Goal: Transaction & Acquisition: Purchase product/service

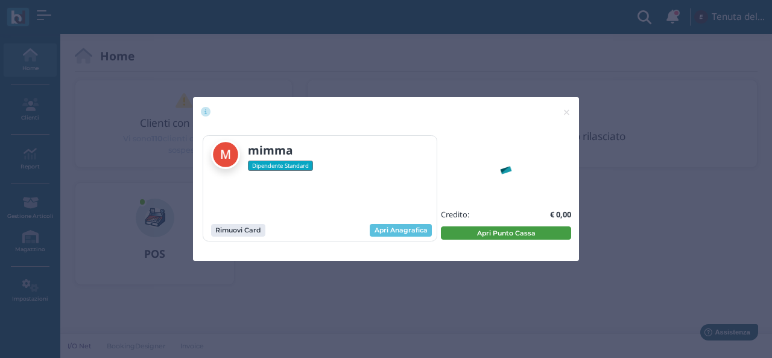
click at [494, 229] on button "Apri Punto Cassa" at bounding box center [506, 232] width 130 height 13
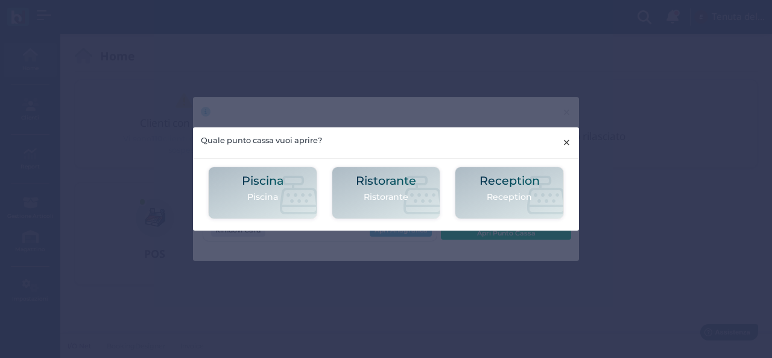
click at [568, 139] on span "×" at bounding box center [566, 143] width 9 height 16
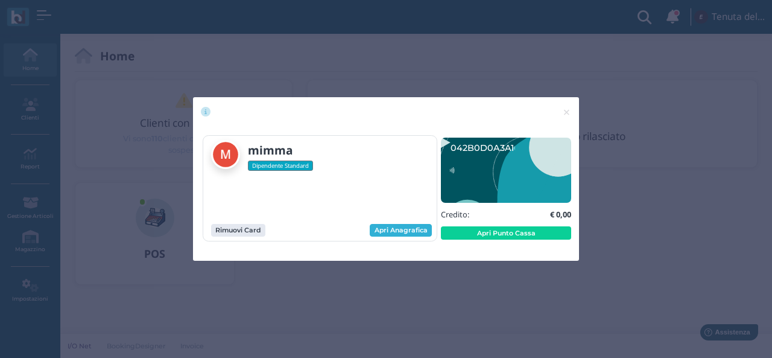
click at [405, 230] on link "Apri Anagrafica" at bounding box center [401, 230] width 62 height 13
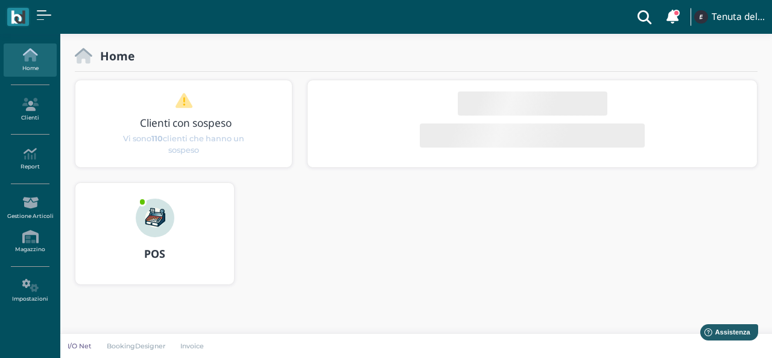
click at [154, 224] on img at bounding box center [155, 217] width 39 height 39
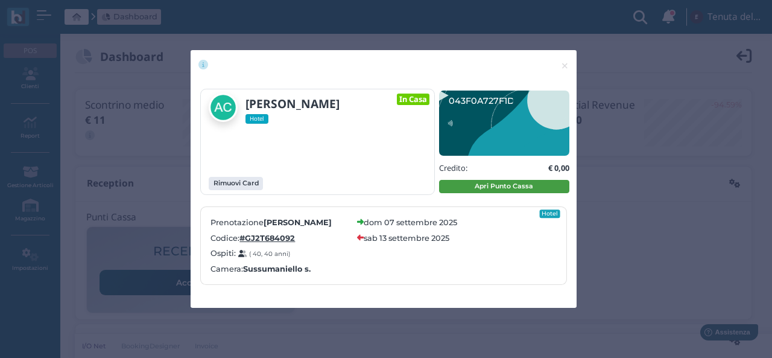
click at [507, 184] on button "Apri Punto Cassa" at bounding box center [504, 186] width 130 height 13
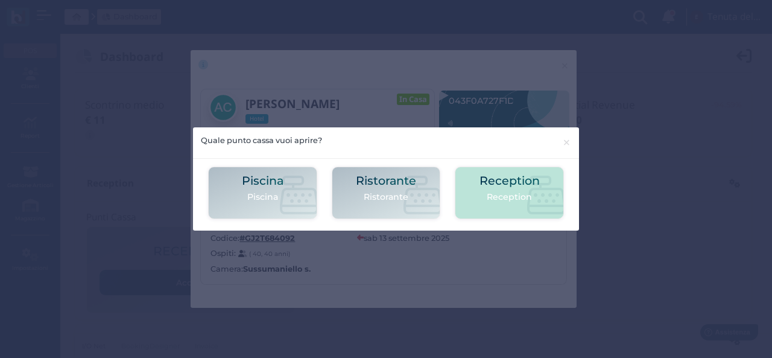
click at [519, 180] on h2 "Reception" at bounding box center [510, 180] width 60 height 13
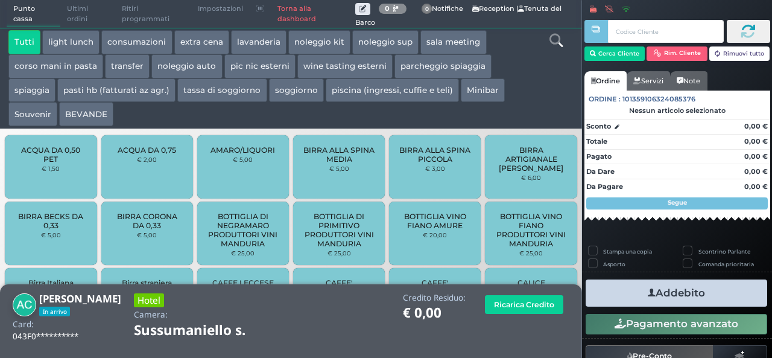
click at [28, 90] on button "spiaggia" at bounding box center [31, 90] width 47 height 24
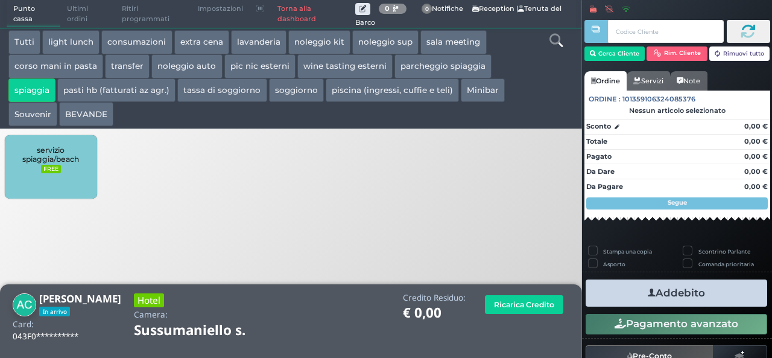
click at [65, 160] on span "servizio spiaggia/beach" at bounding box center [51, 154] width 72 height 18
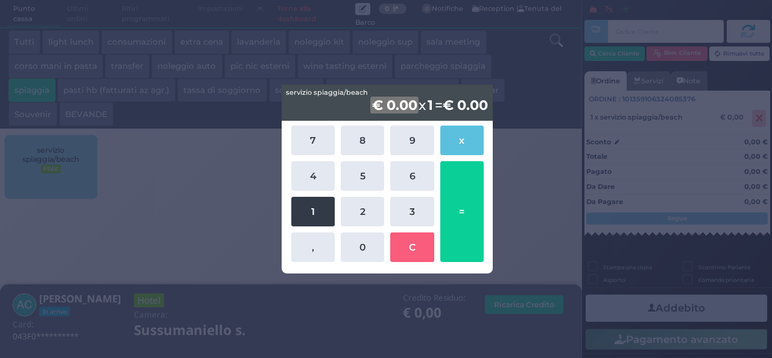
click at [326, 220] on button "1" at bounding box center [312, 212] width 43 height 30
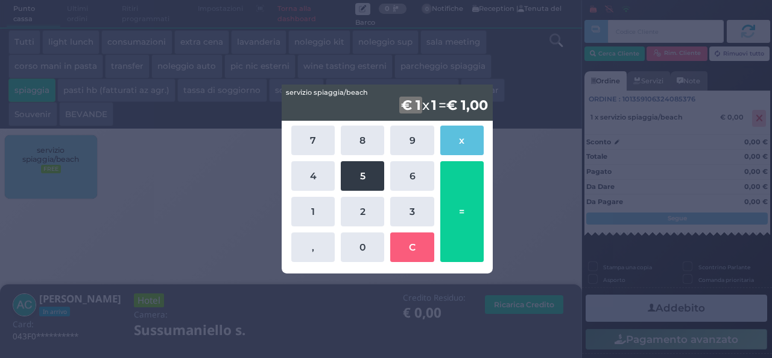
click at [349, 177] on button "5" at bounding box center [362, 176] width 43 height 30
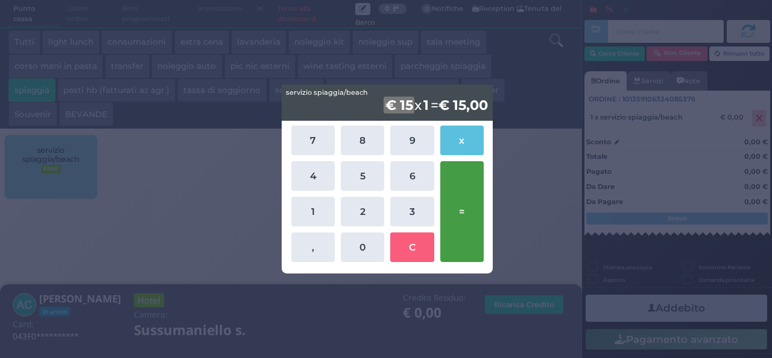
click at [463, 202] on button "=" at bounding box center [461, 211] width 43 height 101
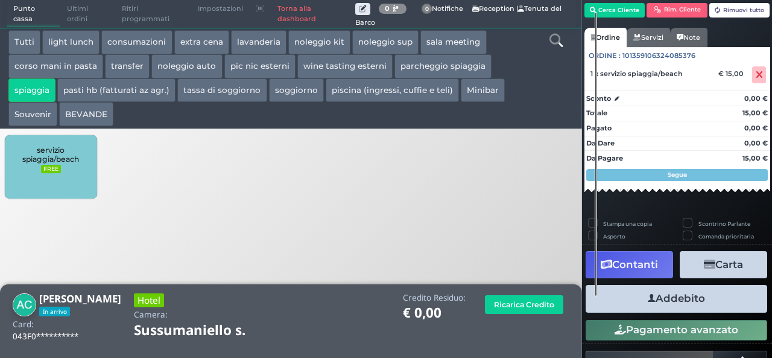
scroll to position [69, 0]
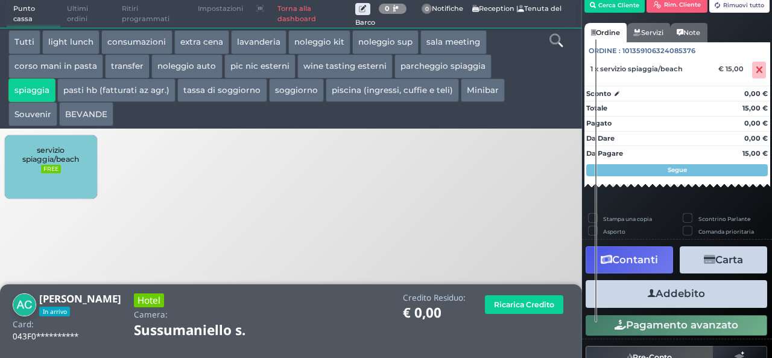
click at [676, 288] on button "Addebito" at bounding box center [677, 293] width 182 height 27
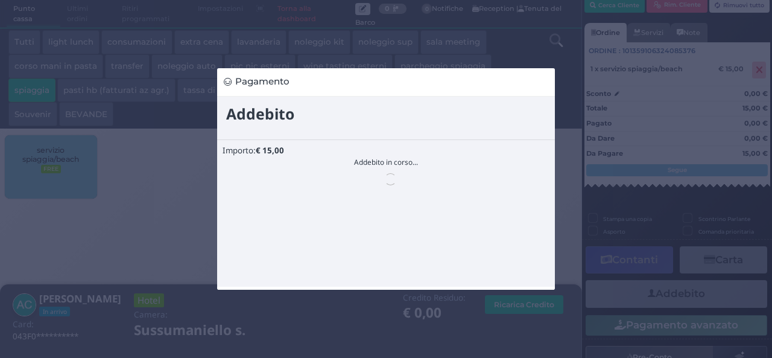
scroll to position [0, 0]
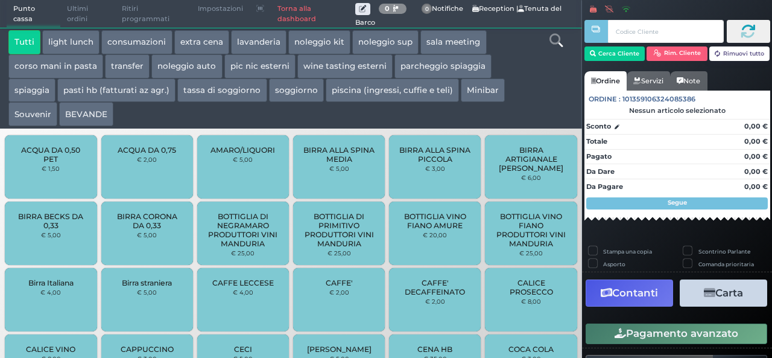
click at [445, 65] on button "parcheggio spiaggia" at bounding box center [442, 66] width 97 height 24
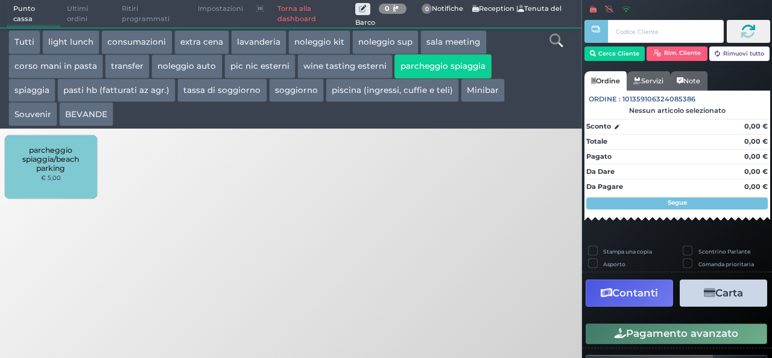
click at [75, 144] on div "parcheggio spiaggia/beach parking € 5,00" at bounding box center [51, 166] width 92 height 63
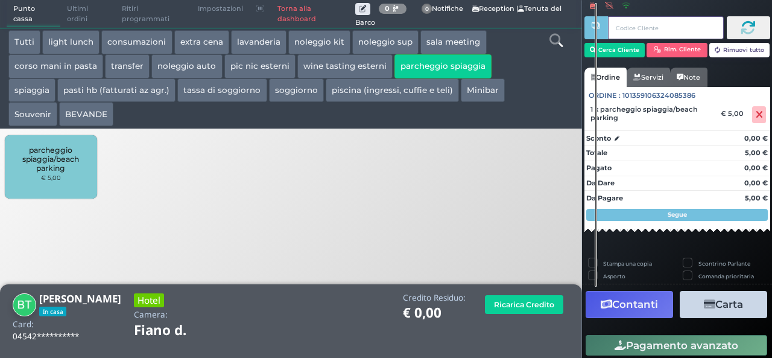
scroll to position [98, 0]
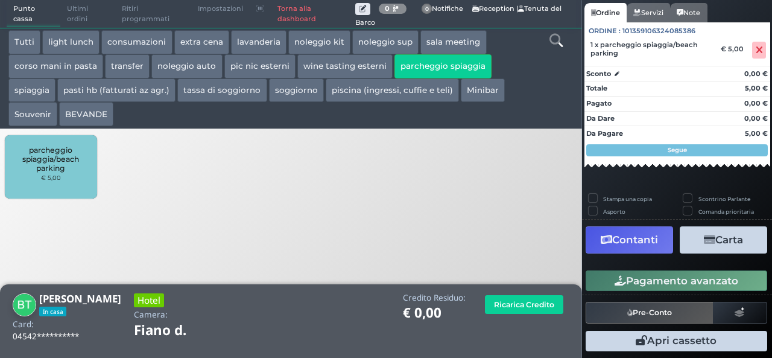
click at [46, 176] on small "€ 5,00" at bounding box center [51, 177] width 20 height 7
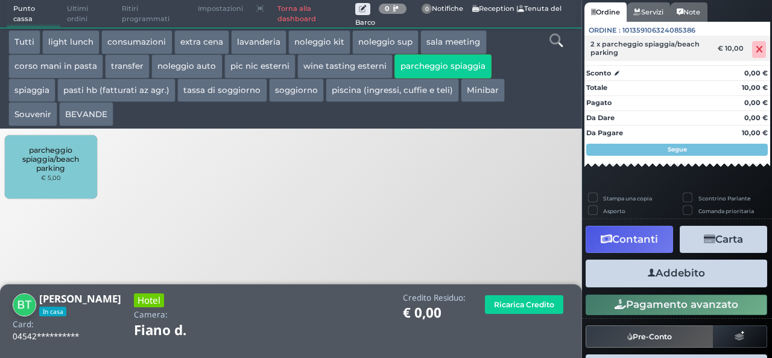
click at [756, 50] on icon at bounding box center [759, 49] width 7 height 1
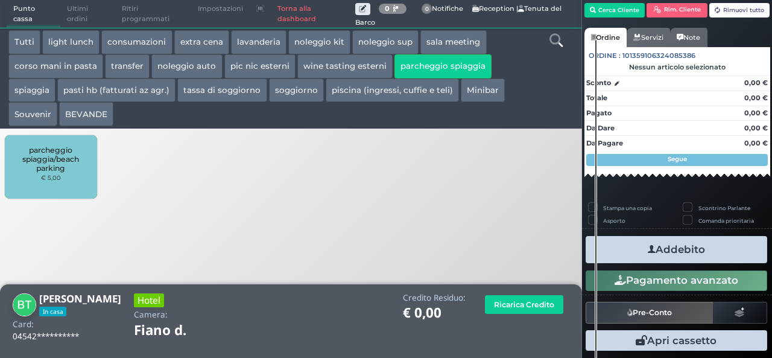
scroll to position [62, 0]
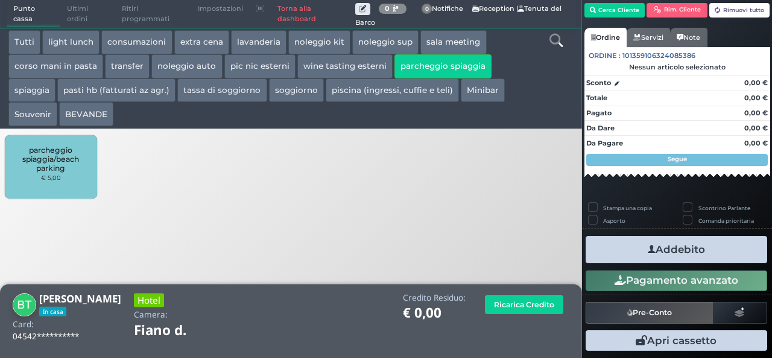
click at [41, 160] on span "parcheggio spiaggia/beach parking" at bounding box center [51, 158] width 72 height 27
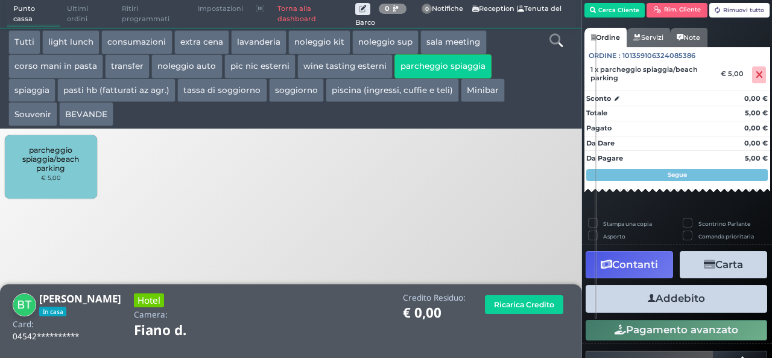
click at [692, 296] on button "Addebito" at bounding box center [677, 298] width 182 height 27
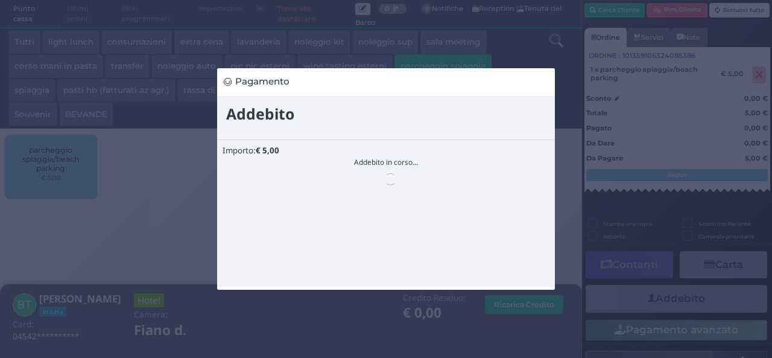
scroll to position [0, 0]
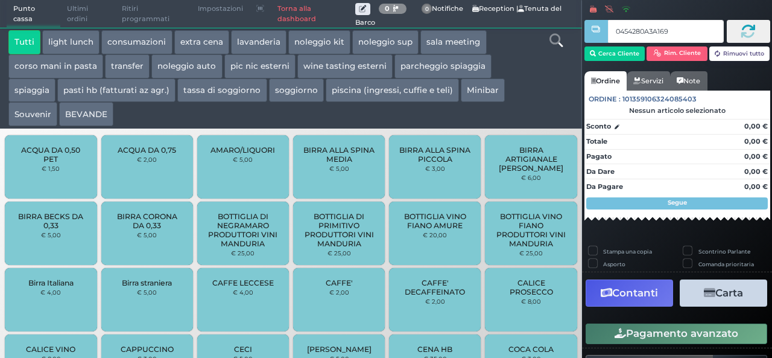
type input "0454280A3A1695"
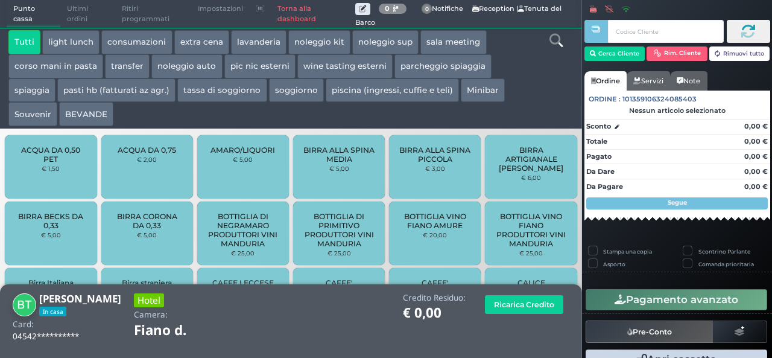
click at [53, 88] on button "spiaggia" at bounding box center [31, 90] width 47 height 24
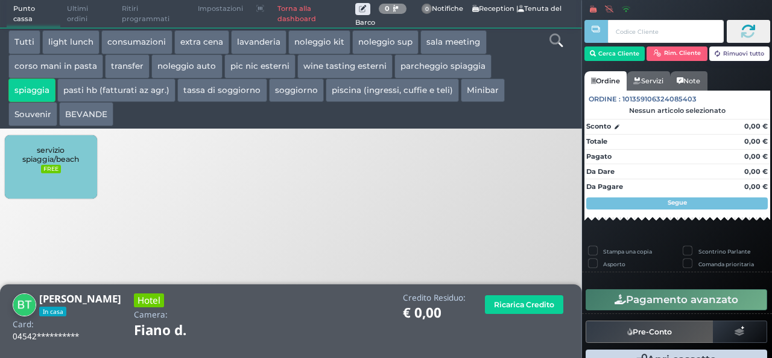
click at [57, 148] on span "servizio spiaggia/beach" at bounding box center [51, 154] width 72 height 18
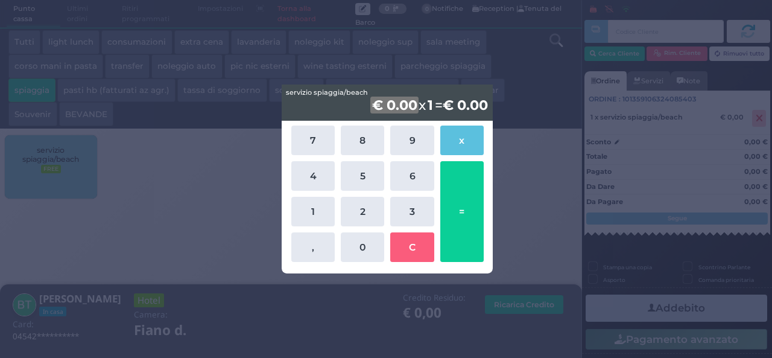
click at [306, 194] on div "7 8 9 x 4 5 6 1 2 3 , 0 C =" at bounding box center [387, 193] width 198 height 142
click at [310, 207] on button "1" at bounding box center [312, 212] width 43 height 30
click at [353, 172] on button "5" at bounding box center [362, 176] width 43 height 30
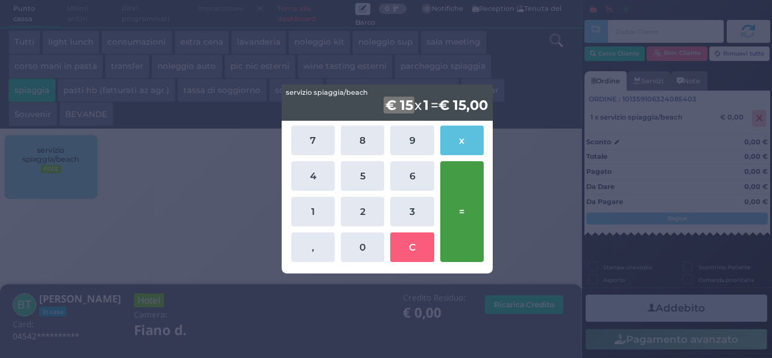
click at [475, 201] on button "=" at bounding box center [461, 211] width 43 height 101
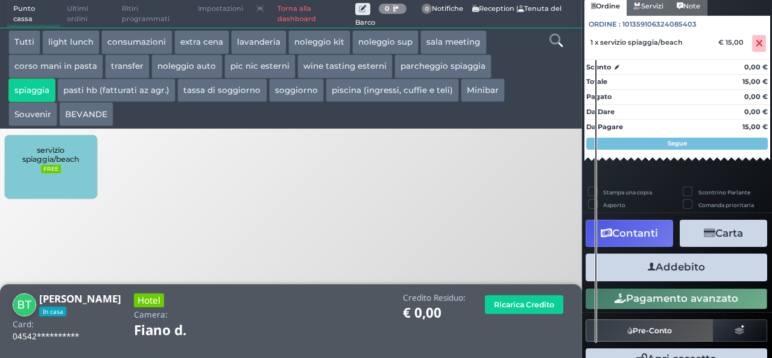
scroll to position [107, 0]
click at [697, 271] on button "Addebito" at bounding box center [677, 266] width 182 height 27
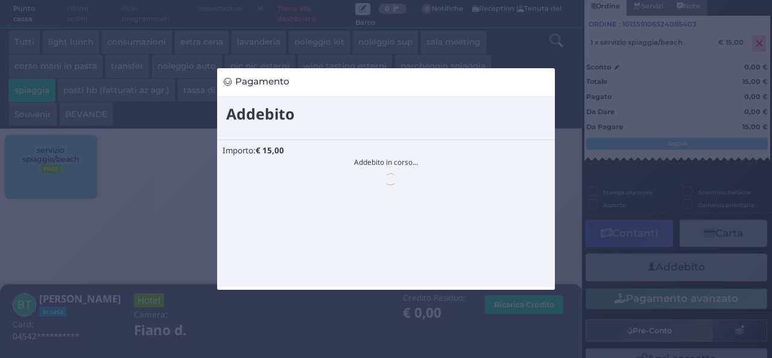
scroll to position [0, 0]
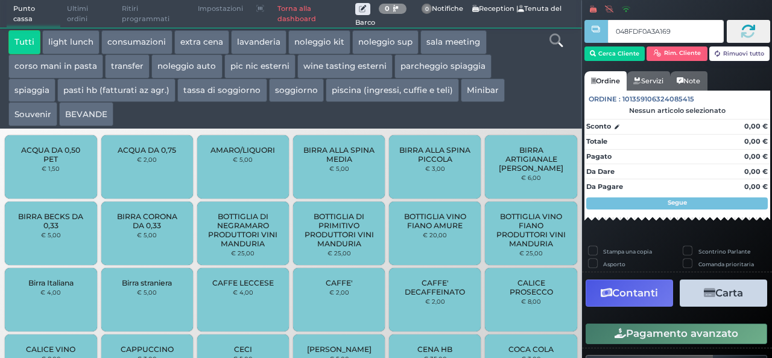
type input "048FDF0A3A1695"
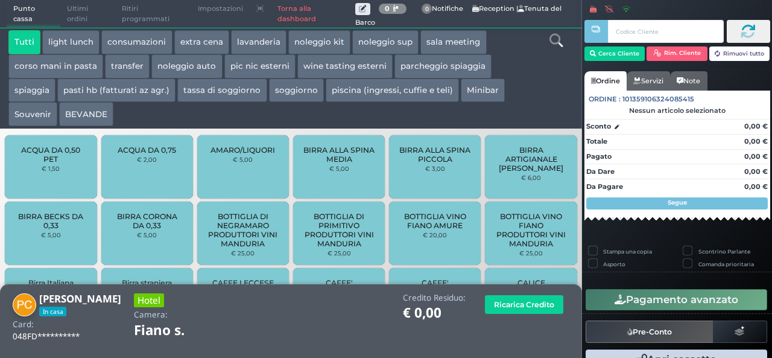
click at [44, 86] on button "spiaggia" at bounding box center [31, 90] width 47 height 24
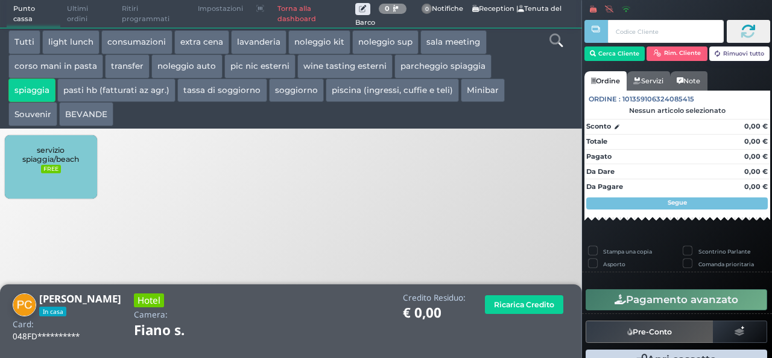
click at [63, 162] on span "servizio spiaggia/beach" at bounding box center [51, 154] width 72 height 18
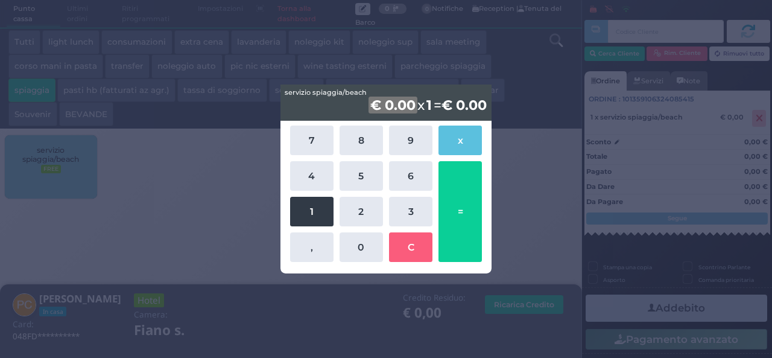
click at [309, 206] on button "1" at bounding box center [311, 212] width 43 height 30
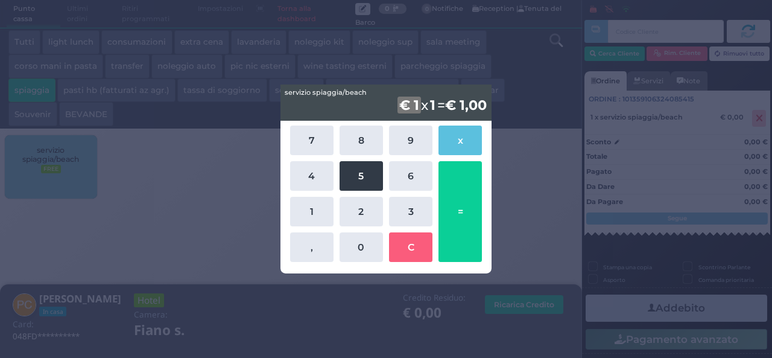
click at [375, 171] on button "5" at bounding box center [361, 176] width 43 height 30
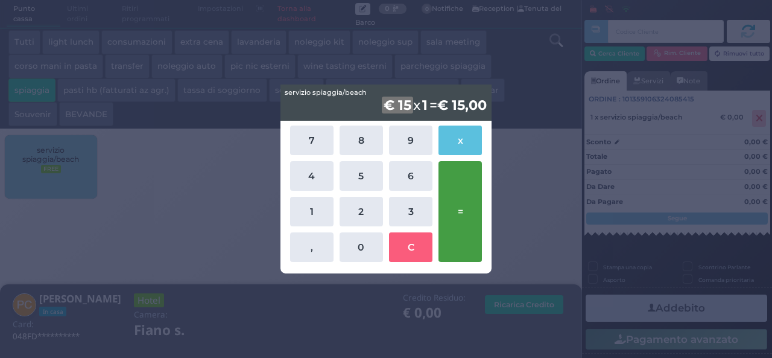
click at [466, 206] on button "=" at bounding box center [460, 211] width 43 height 101
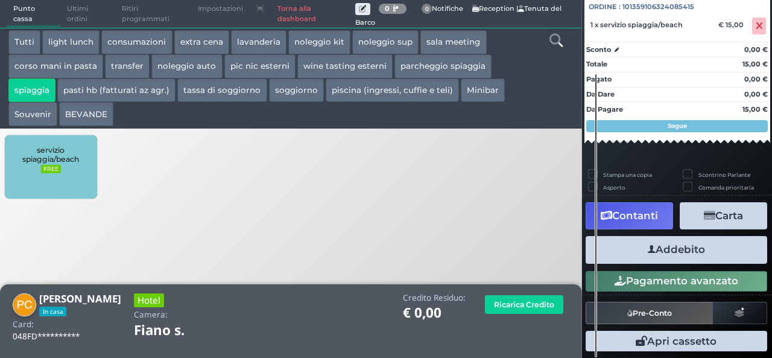
scroll to position [133, 0]
click at [668, 249] on button "Addebito" at bounding box center [677, 249] width 182 height 27
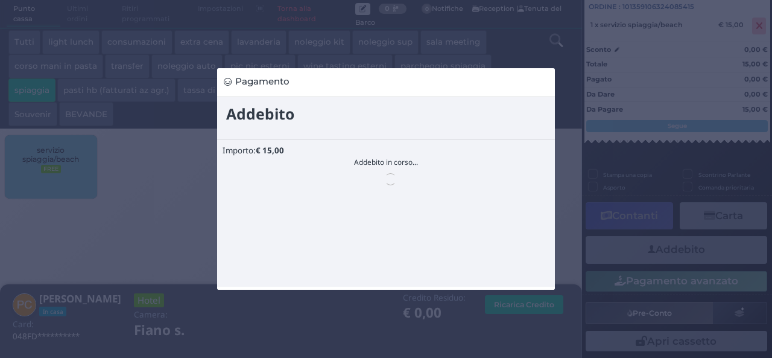
scroll to position [0, 0]
